Goal: Find specific page/section: Find specific page/section

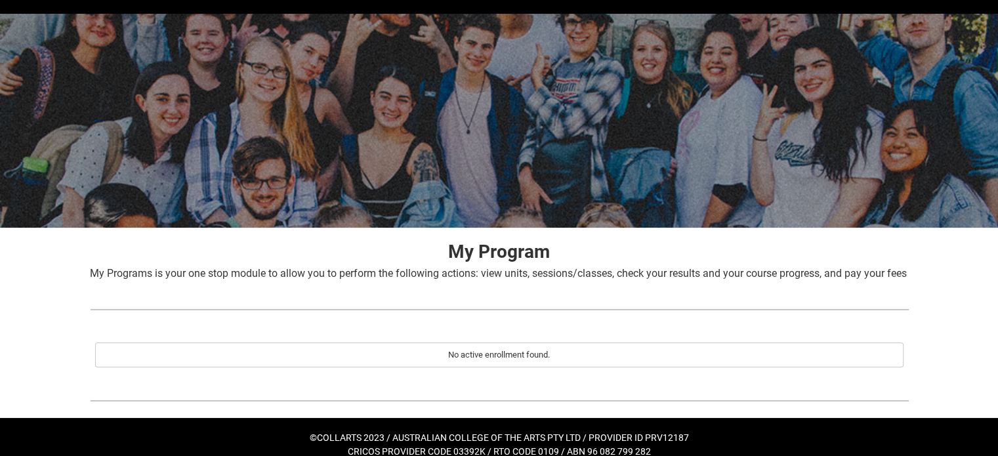
scroll to position [65, 0]
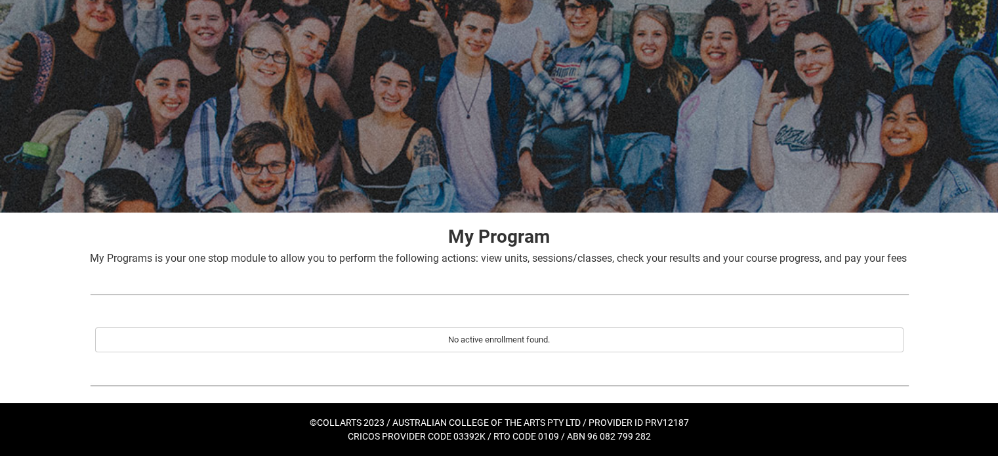
click at [516, 335] on div "No active enrollment found." at bounding box center [499, 339] width 796 height 13
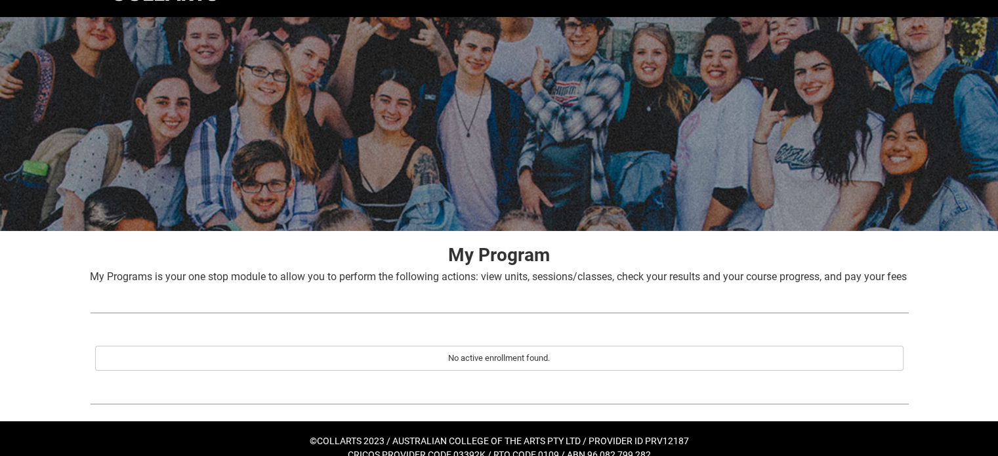
scroll to position [0, 0]
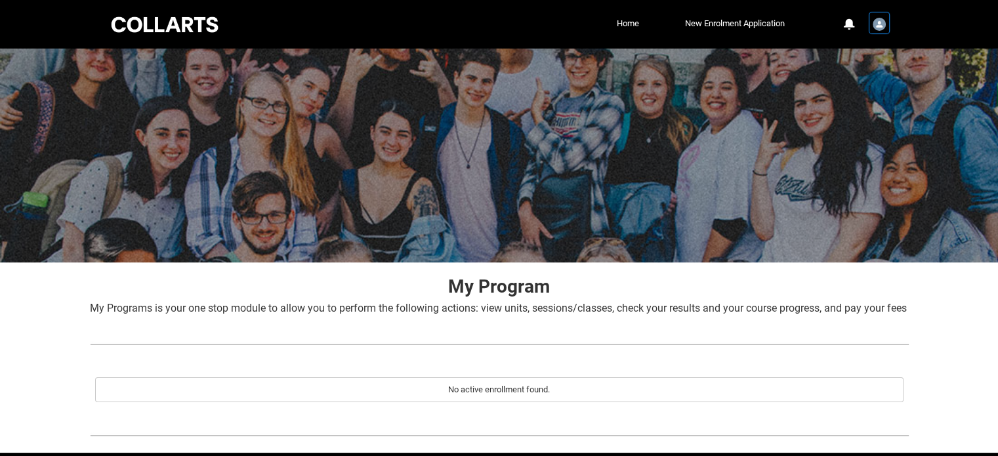
click at [886, 22] on div "User Profile Student.mren-ro.20252732" at bounding box center [879, 23] width 18 height 20
click at [866, 49] on link "Profile" at bounding box center [857, 56] width 62 height 22
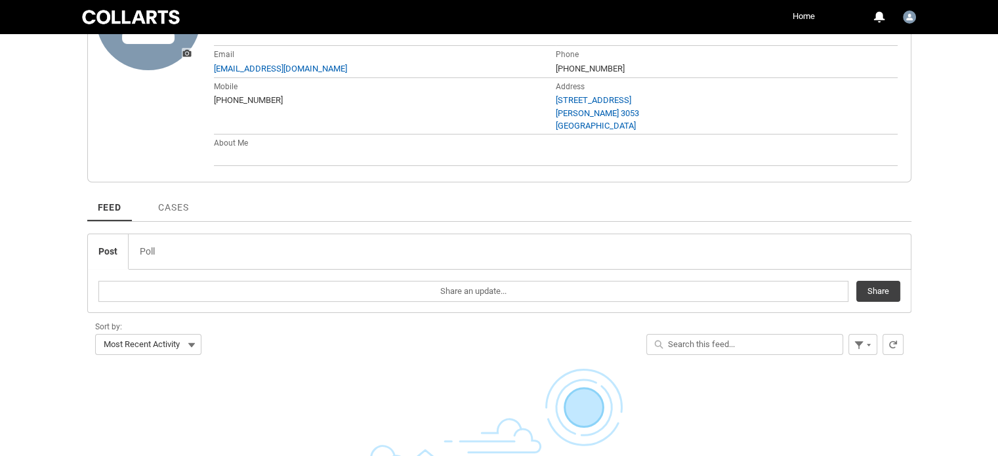
scroll to position [417, 0]
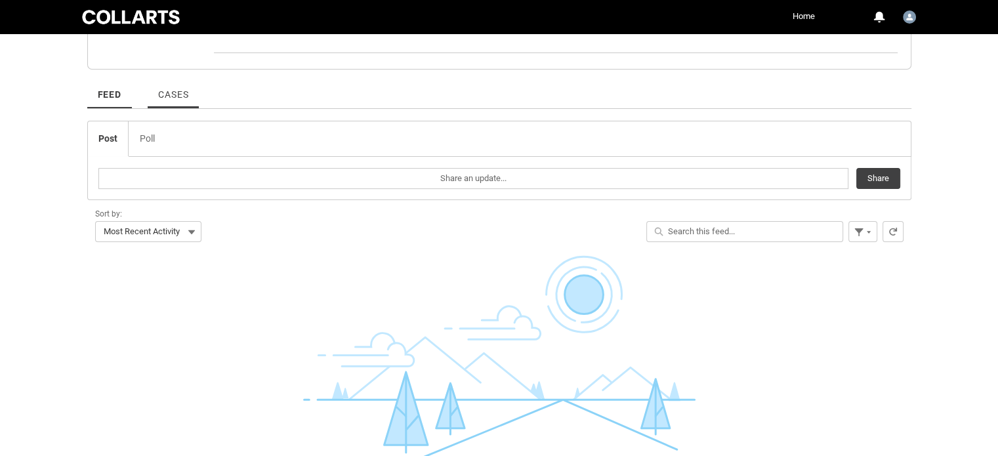
click at [165, 102] on link "Cases" at bounding box center [173, 90] width 51 height 36
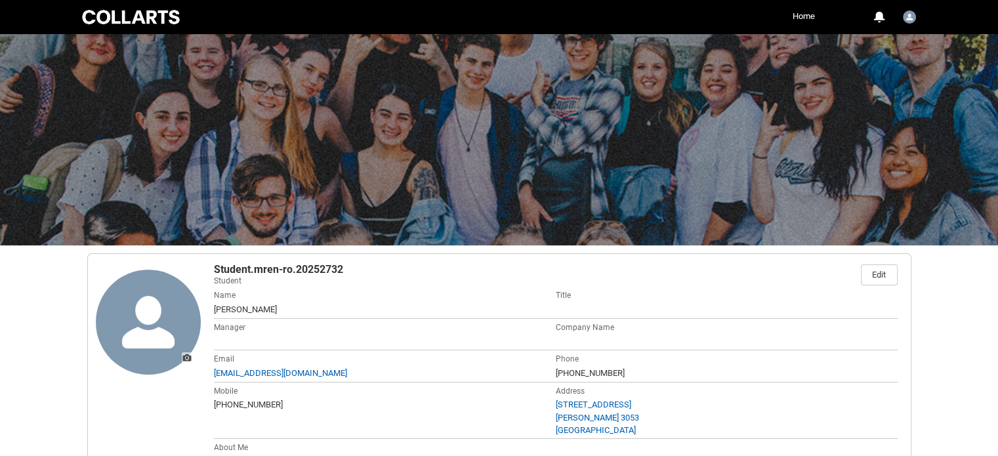
click at [167, 10] on div at bounding box center [130, 17] width 103 height 18
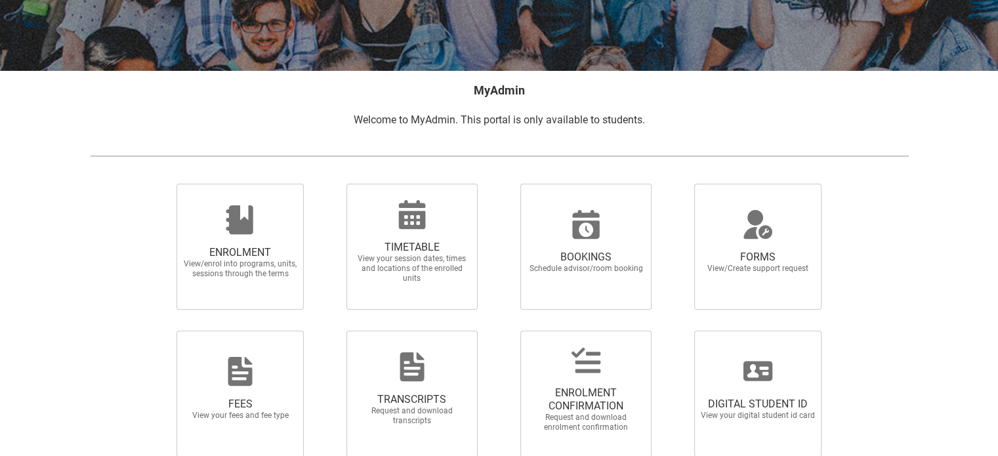
scroll to position [197, 0]
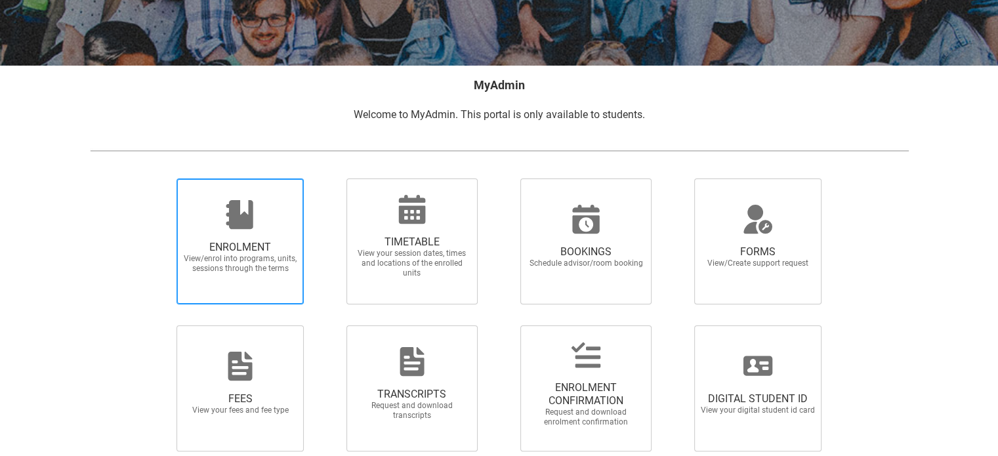
click at [265, 202] on div at bounding box center [240, 214] width 126 height 31
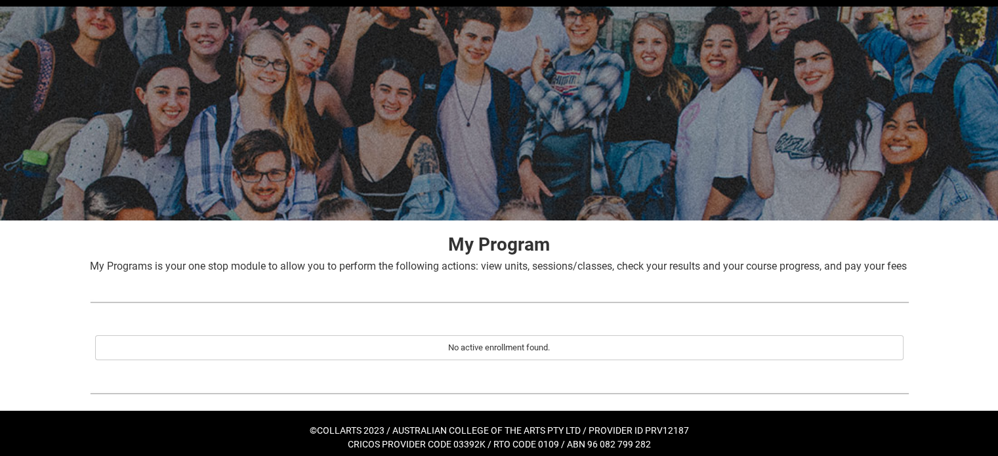
scroll to position [65, 0]
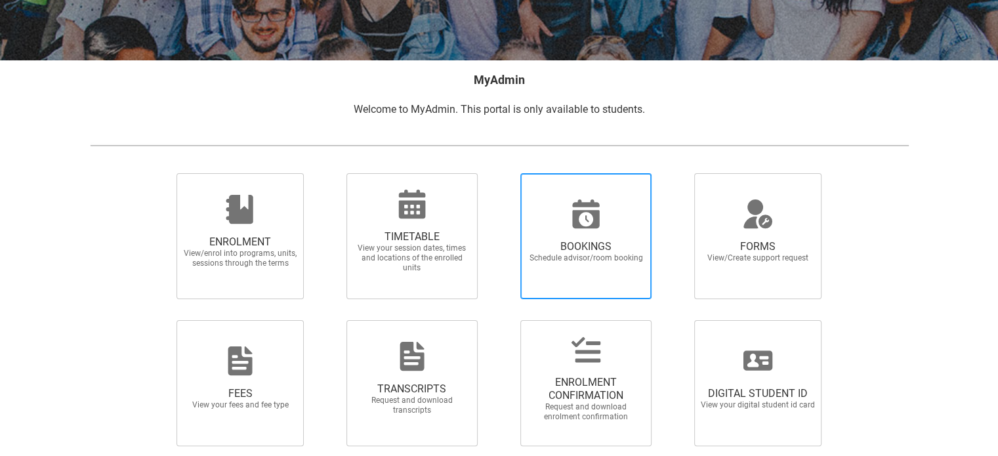
scroll to position [255, 0]
